Goal: Task Accomplishment & Management: Manage account settings

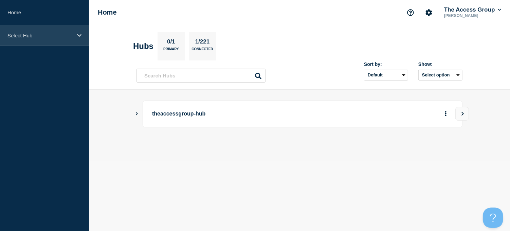
click at [74, 35] on div "Select Hub" at bounding box center [44, 35] width 89 height 21
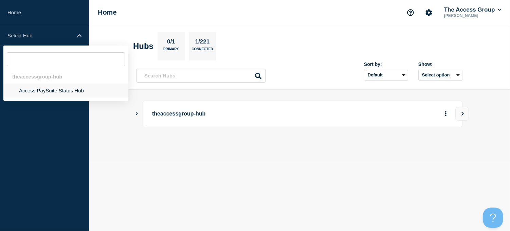
click at [41, 88] on li "Access PaySuite Status Hub" at bounding box center [65, 90] width 125 height 14
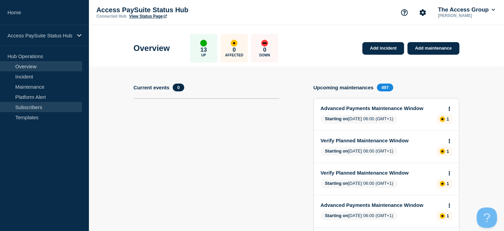
click at [35, 105] on link "Subscribers" at bounding box center [41, 107] width 82 height 10
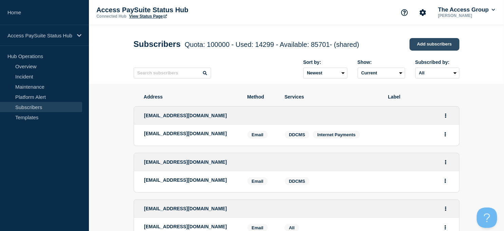
click at [429, 42] on link "Add subscribers" at bounding box center [434, 44] width 50 height 13
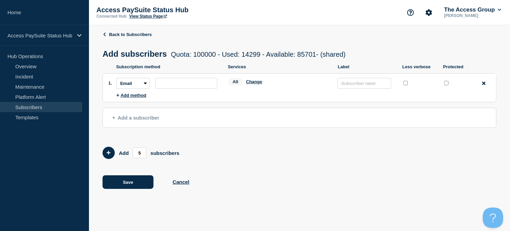
click at [113, 119] on icon at bounding box center [113, 117] width 3 height 3
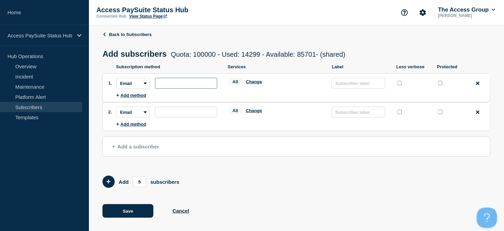
click at [164, 81] on input "subscription-address" at bounding box center [186, 83] width 62 height 11
paste input "[PERSON_NAME][EMAIL_ADDRESS][PERSON_NAME][DOMAIN_NAME]"
type input "[PERSON_NAME][EMAIL_ADDRESS][PERSON_NAME][DOMAIN_NAME]"
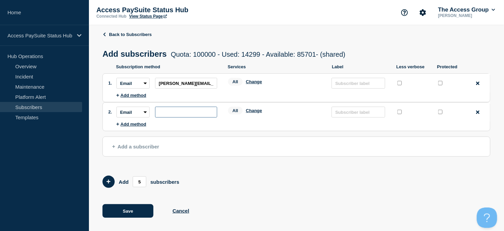
click at [180, 114] on input "subscription-address" at bounding box center [186, 112] width 62 height 11
click at [171, 112] on input "subscription-address" at bounding box center [186, 112] width 62 height 11
paste input "[PERSON_NAME][EMAIL_ADDRESS][PERSON_NAME][DOMAIN_NAME]"
type input "[PERSON_NAME][EMAIL_ADDRESS][PERSON_NAME][DOMAIN_NAME]"
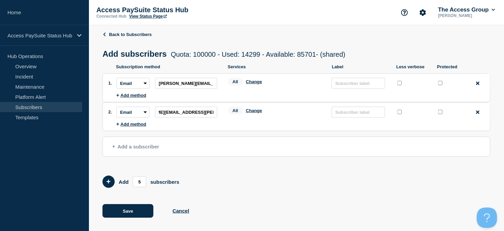
scroll to position [0, 0]
click at [238, 183] on form "Add 5 subscribers" at bounding box center [296, 181] width 388 height 12
click at [130, 211] on button "Save" at bounding box center [127, 211] width 51 height 14
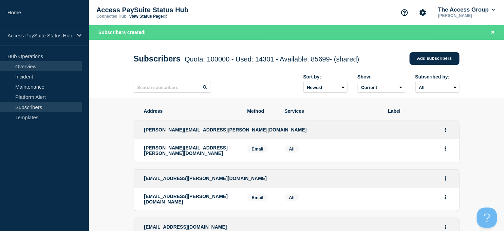
click at [28, 67] on link "Overview" at bounding box center [41, 66] width 82 height 10
